Goal: Transaction & Acquisition: Download file/media

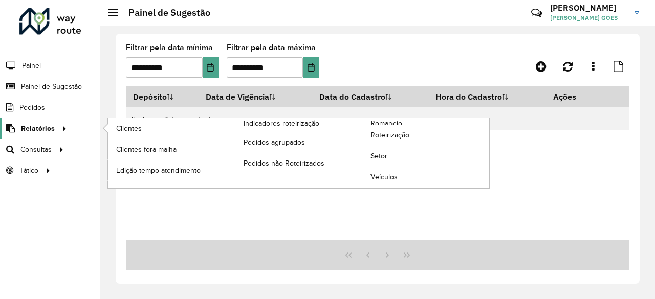
click at [55, 129] on div at bounding box center [62, 128] width 15 height 11
click at [394, 123] on span "Romaneio" at bounding box center [386, 123] width 33 height 11
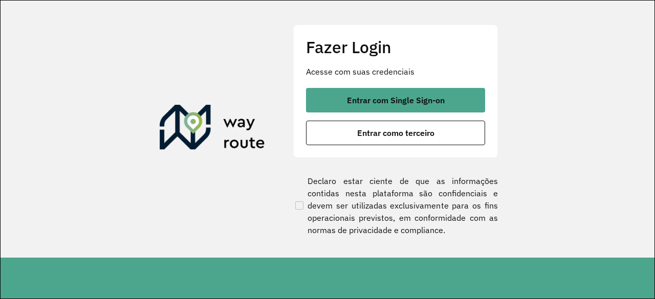
click at [401, 76] on p "Acesse com suas credenciais" at bounding box center [395, 71] width 179 height 12
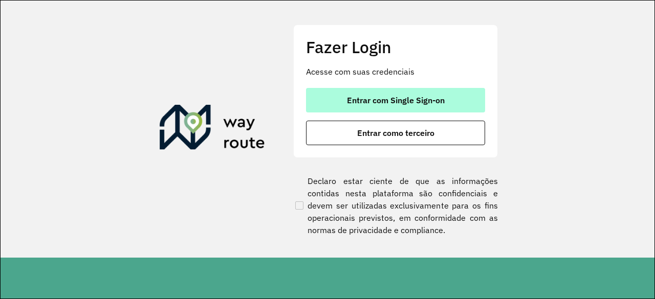
click at [403, 90] on button "Entrar com Single Sign-on" at bounding box center [395, 100] width 179 height 25
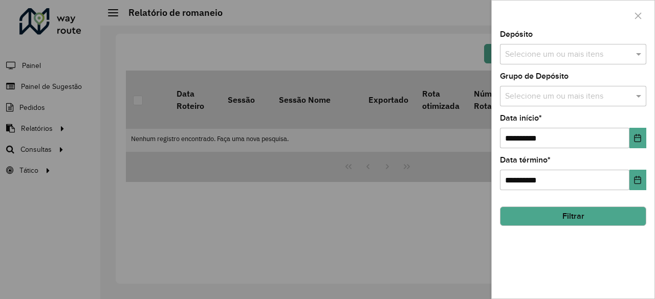
click at [563, 48] on div "Selecione um ou mais itens" at bounding box center [573, 54] width 146 height 20
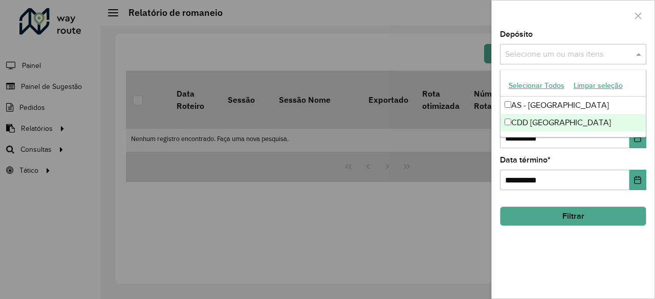
click at [539, 119] on div "CDD Fortaleza" at bounding box center [573, 122] width 146 height 17
click at [565, 244] on div "**********" at bounding box center [573, 165] width 163 height 268
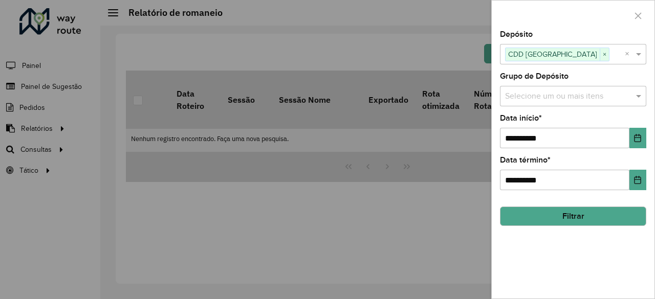
click at [561, 98] on input "text" at bounding box center [567, 97] width 131 height 12
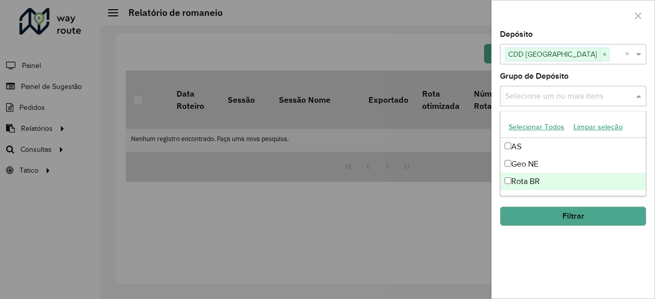
click at [519, 187] on div "Rota BR" at bounding box center [573, 181] width 146 height 17
click at [544, 216] on button "Filtrar" at bounding box center [573, 216] width 146 height 19
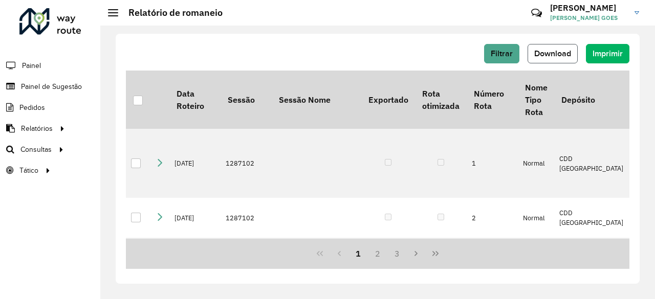
click at [567, 53] on span "Download" at bounding box center [552, 53] width 37 height 9
